Goal: Register for event/course

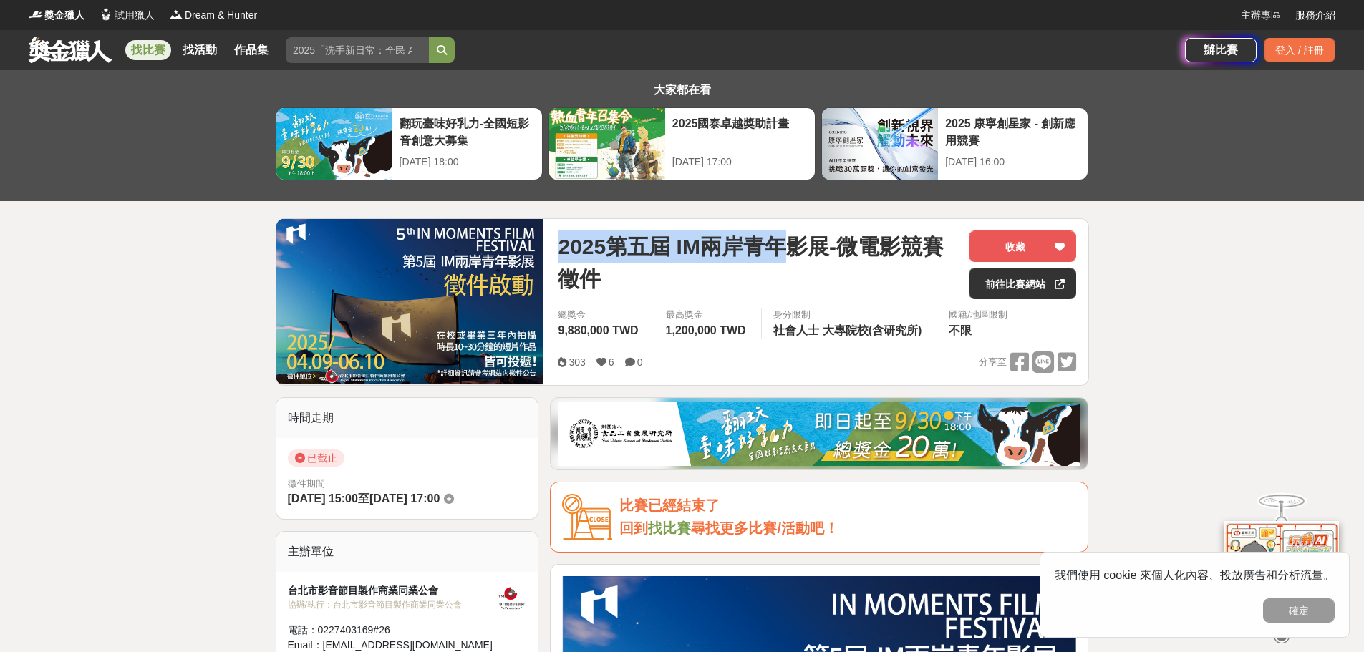
drag, startPoint x: 561, startPoint y: 243, endPoint x: 794, endPoint y: 239, distance: 232.7
click at [794, 239] on span "2025第五屆 IM兩岸青年影展-微電影競賽徵件" at bounding box center [757, 262] width 399 height 64
click at [694, 252] on span "2025第五屆 IM兩岸青年影展-微電影競賽徵件" at bounding box center [757, 262] width 399 height 64
drag, startPoint x: 688, startPoint y: 248, endPoint x: 830, endPoint y: 243, distance: 141.8
click at [830, 243] on span "2025第五屆 IM兩岸青年影展-微電影競賽徵件" at bounding box center [757, 262] width 399 height 64
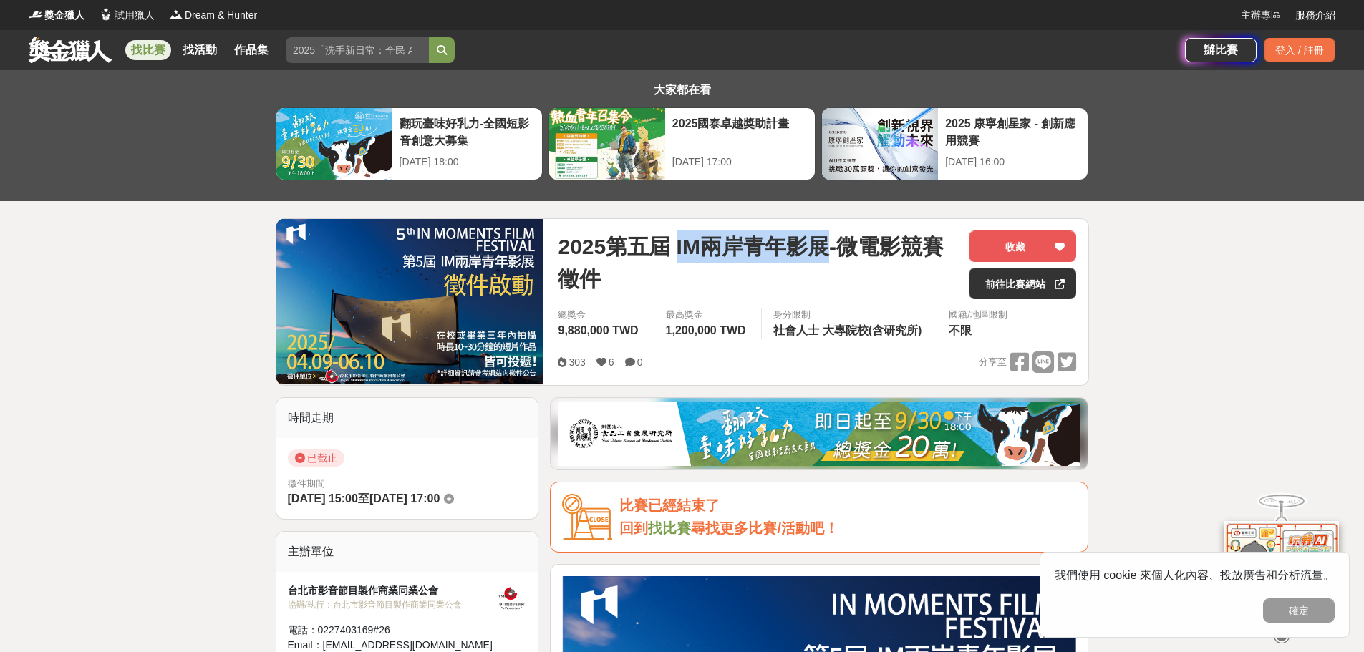
copy span "IM兩岸青年影展"
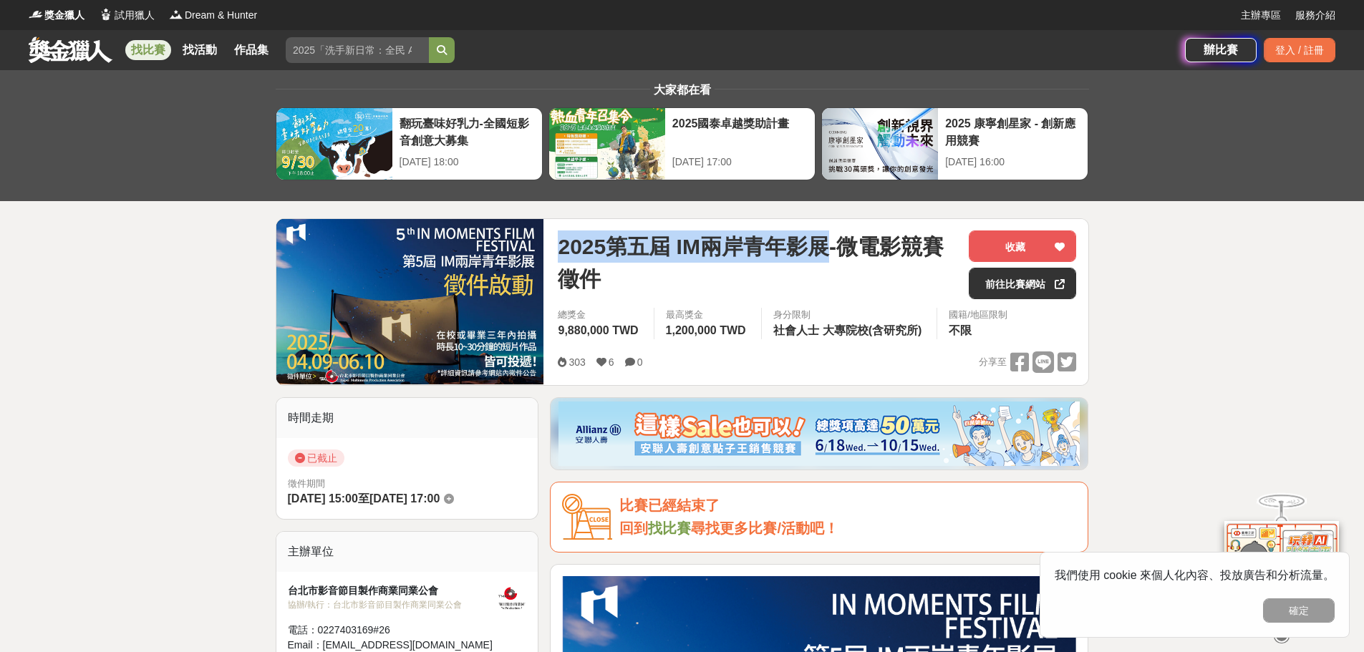
drag, startPoint x: 558, startPoint y: 243, endPoint x: 830, endPoint y: 244, distance: 271.3
click at [830, 244] on div "2025第五屆 IM兩岸青年影展-微電影競賽徵件 收藏 前往比賽網站 總獎金 9,880,000 TWD 最高獎金 1,200,000 TWD 身分限制 社會…" at bounding box center [816, 302] width 541 height 166
copy span "2025第五屆 IM兩岸青年影展"
